Goal: Task Accomplishment & Management: Use online tool/utility

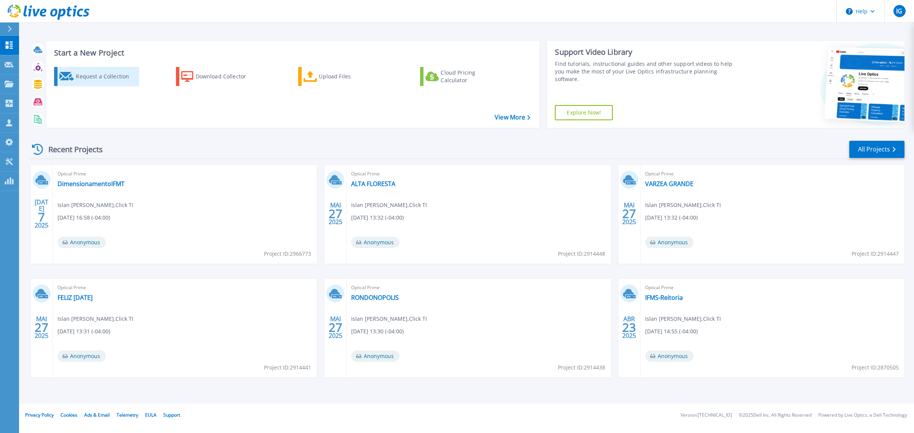
click at [102, 72] on div "Request a Collection" at bounding box center [106, 76] width 61 height 15
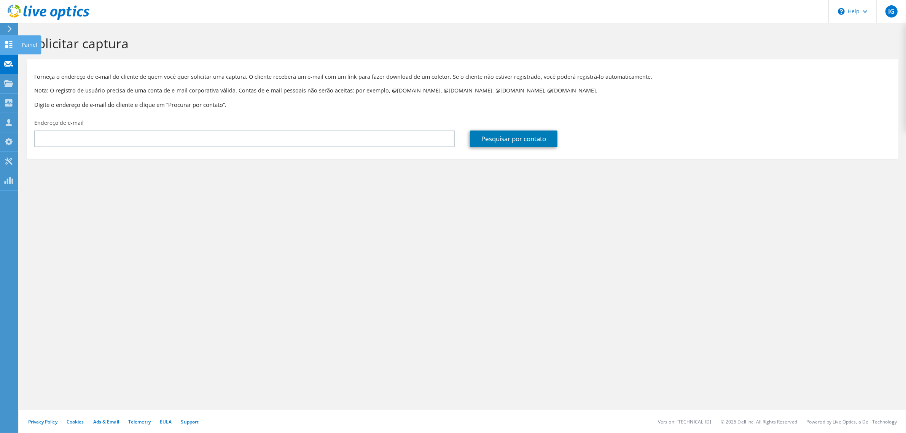
click at [6, 46] on use at bounding box center [8, 44] width 7 height 7
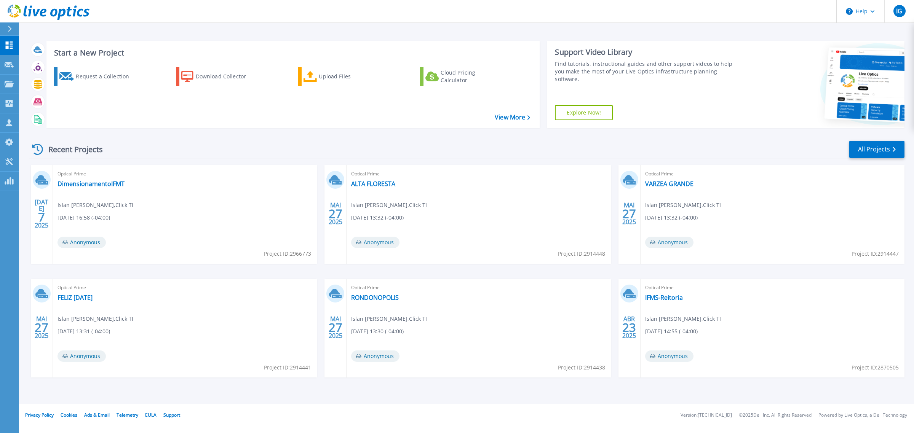
click at [8, 26] on icon at bounding box center [10, 29] width 4 height 6
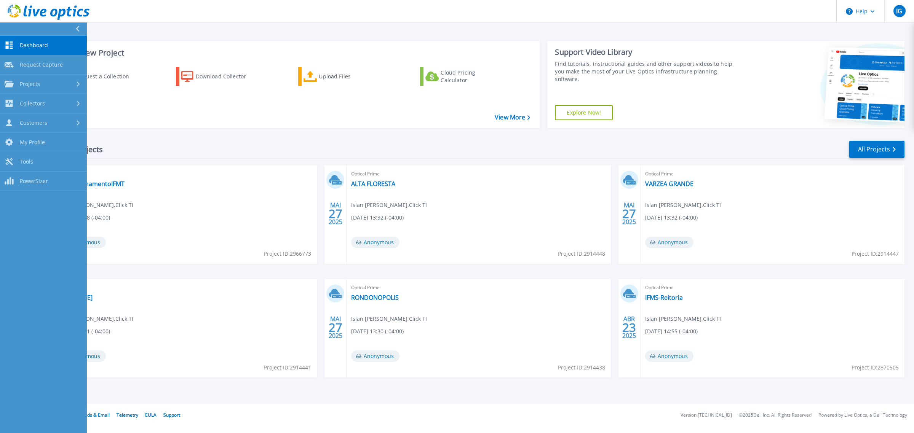
click at [76, 29] on icon at bounding box center [77, 29] width 4 height 6
